Goal: Information Seeking & Learning: Find specific fact

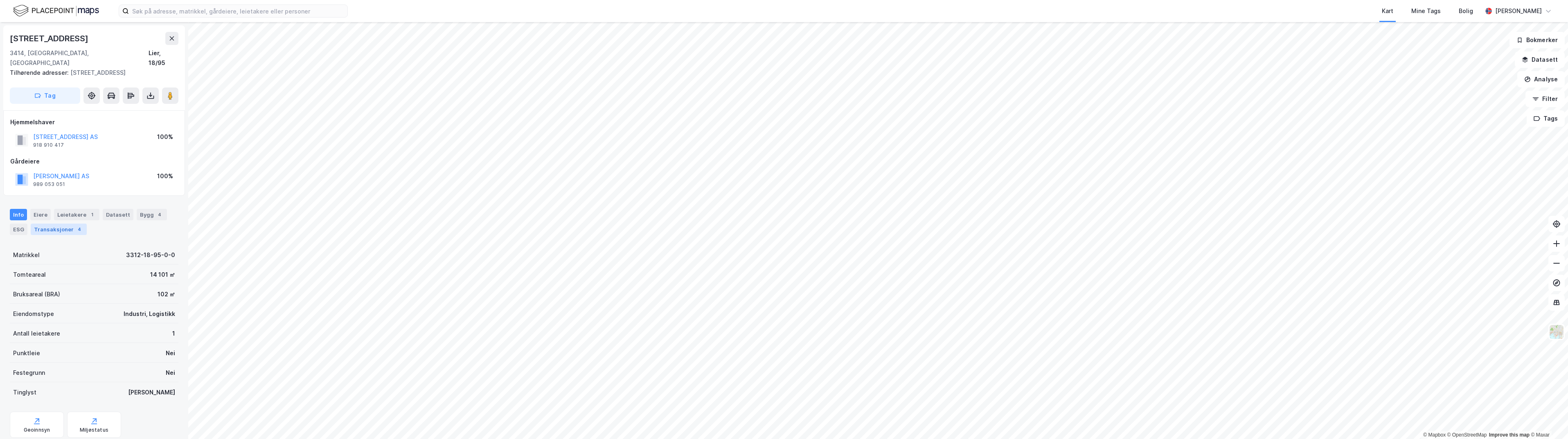
click at [54, 224] on div "Transaksjoner 4" at bounding box center [58, 229] width 56 height 12
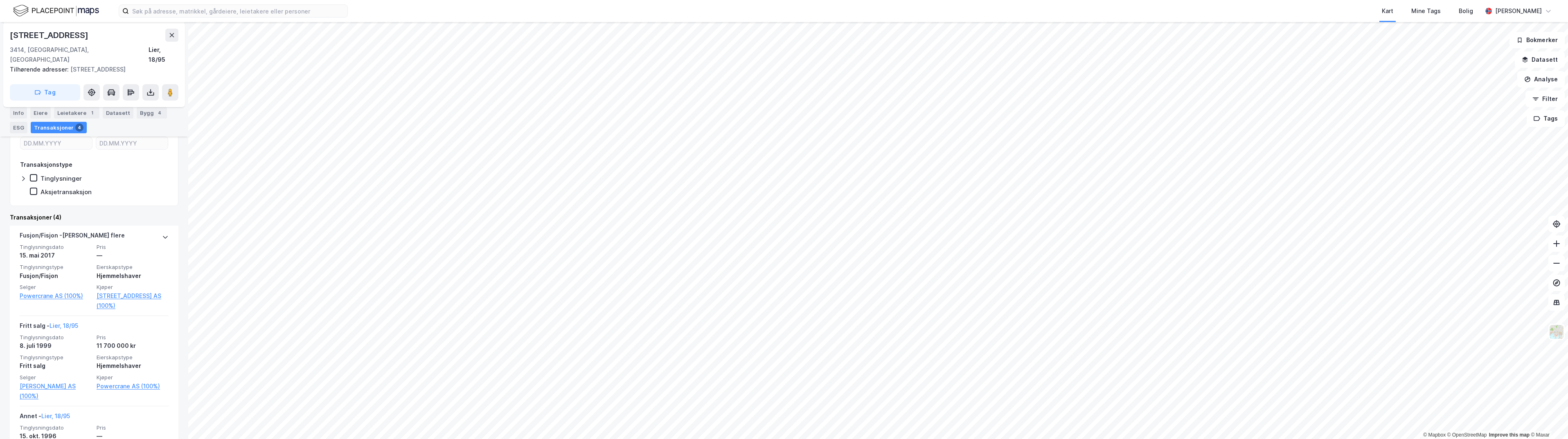
scroll to position [164, 0]
click at [113, 290] on link "[STREET_ADDRESS] AS (100%)" at bounding box center [133, 300] width 72 height 19
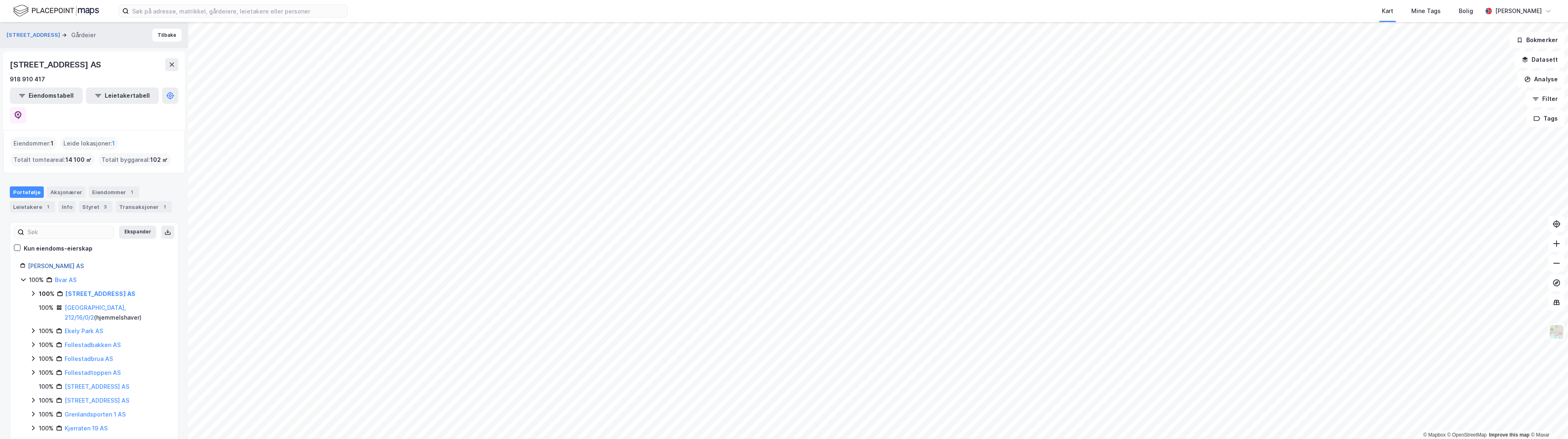
click at [46, 263] on link "[PERSON_NAME] AS" at bounding box center [56, 266] width 56 height 7
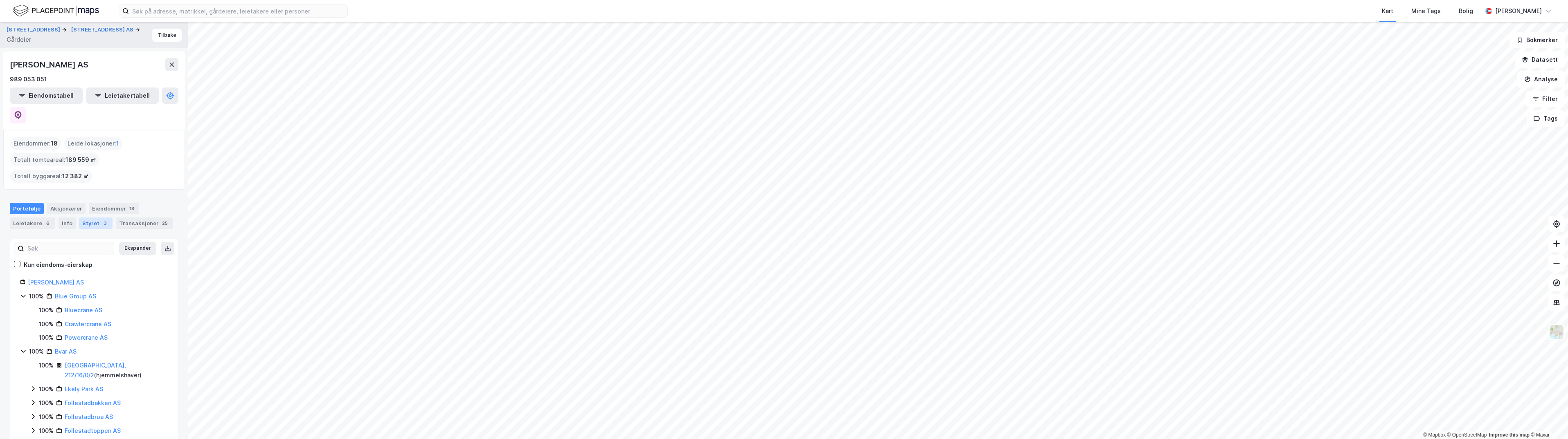
click at [82, 218] on div "Styret 3" at bounding box center [96, 223] width 33 height 12
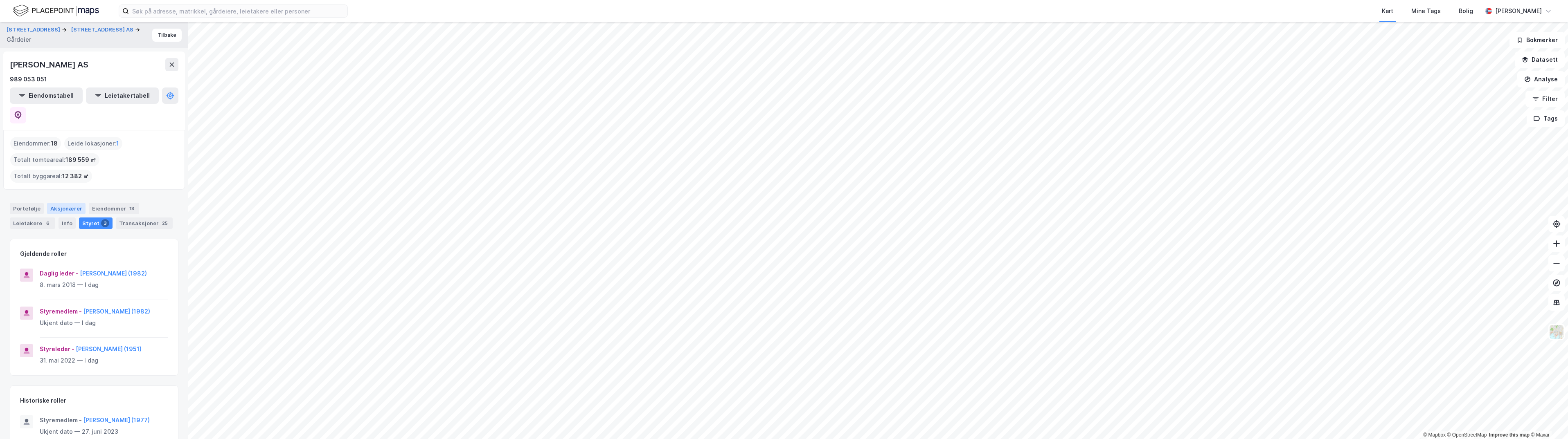
click at [63, 202] on div "Aksjonærer" at bounding box center [66, 208] width 38 height 12
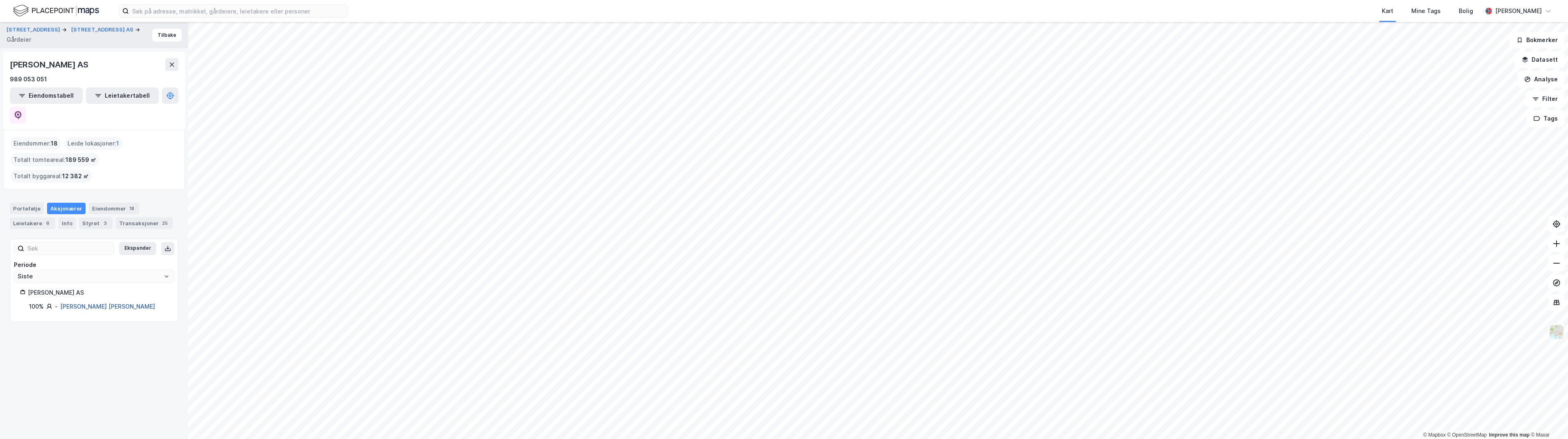
click at [96, 303] on link "[PERSON_NAME] [PERSON_NAME]" at bounding box center [108, 306] width 95 height 7
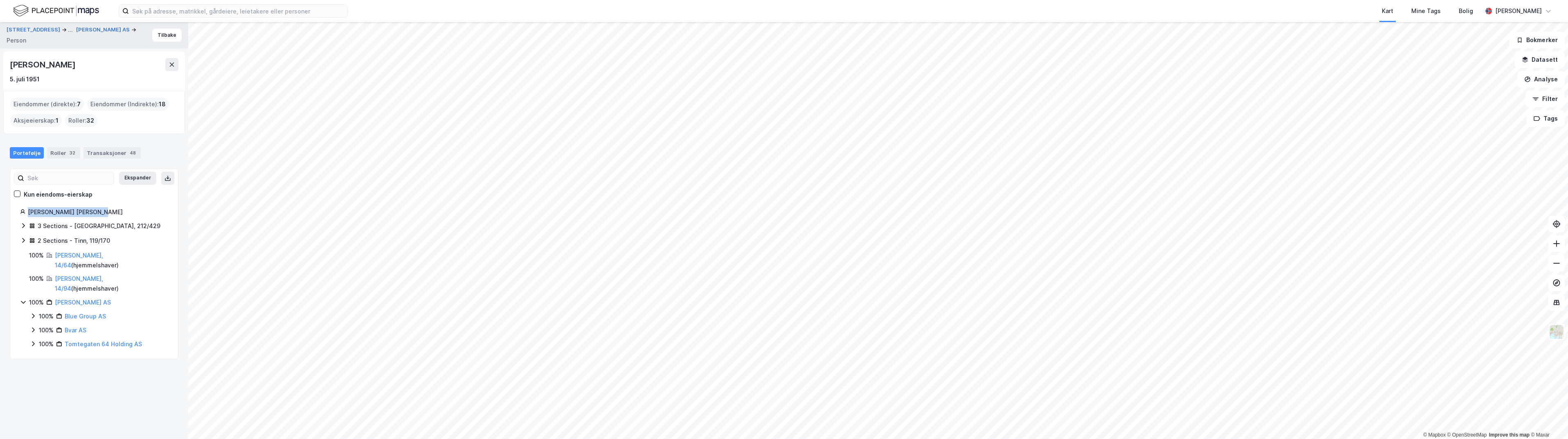
drag, startPoint x: 97, startPoint y: 210, endPoint x: 26, endPoint y: 213, distance: 71.1
click at [26, 213] on div "[PERSON_NAME] [PERSON_NAME]" at bounding box center [94, 212] width 148 height 10
drag, startPoint x: 26, startPoint y: 213, endPoint x: 32, endPoint y: 212, distance: 6.1
copy div "[PERSON_NAME] [PERSON_NAME]"
